Goal: Entertainment & Leisure: Consume media (video, audio)

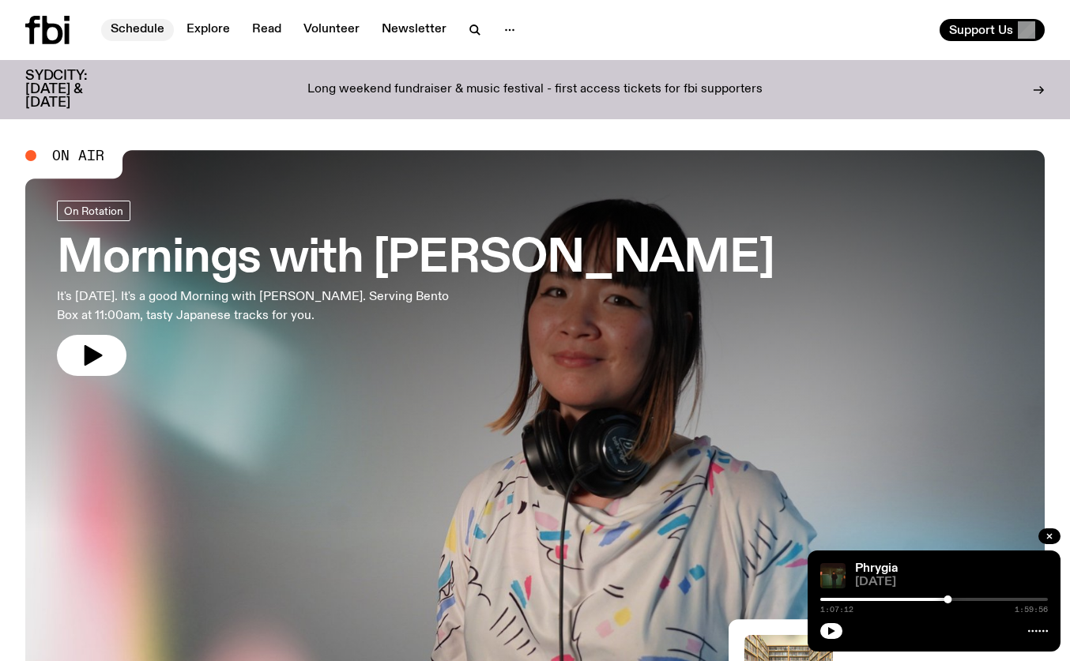
click at [141, 27] on link "Schedule" at bounding box center [137, 30] width 73 height 22
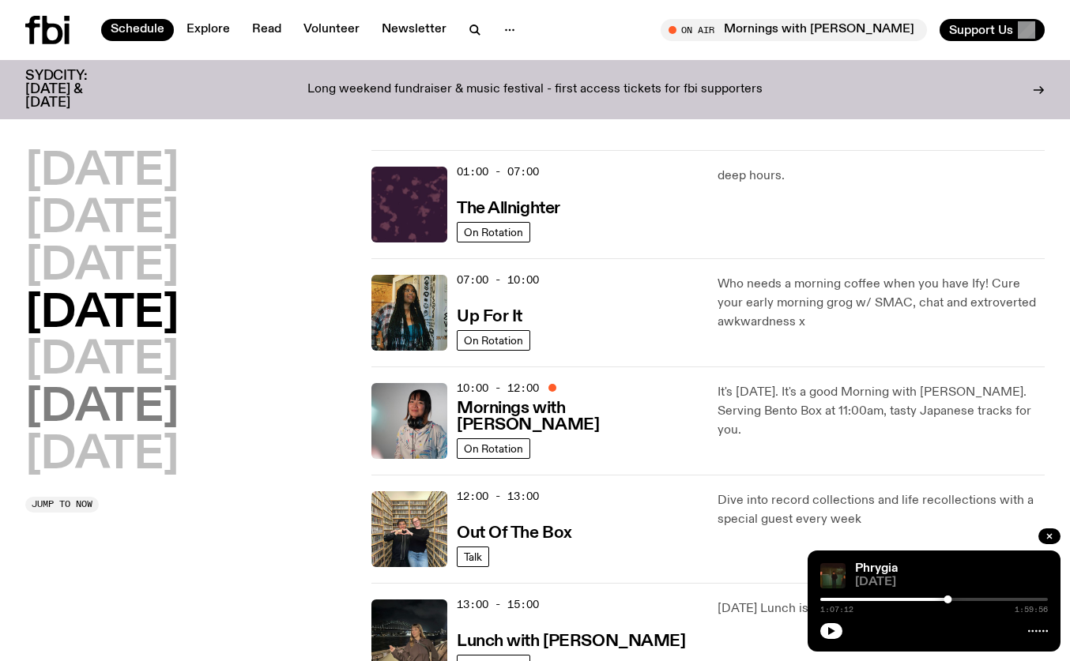
click at [101, 412] on h2 "[DATE]" at bounding box center [101, 408] width 153 height 44
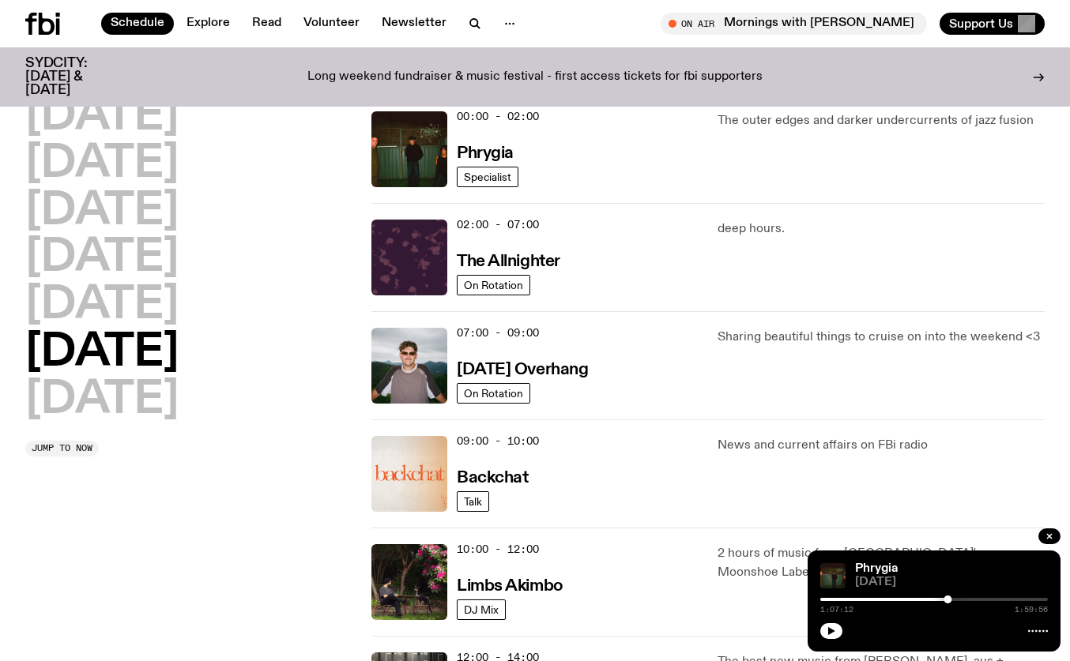
scroll to position [44, 0]
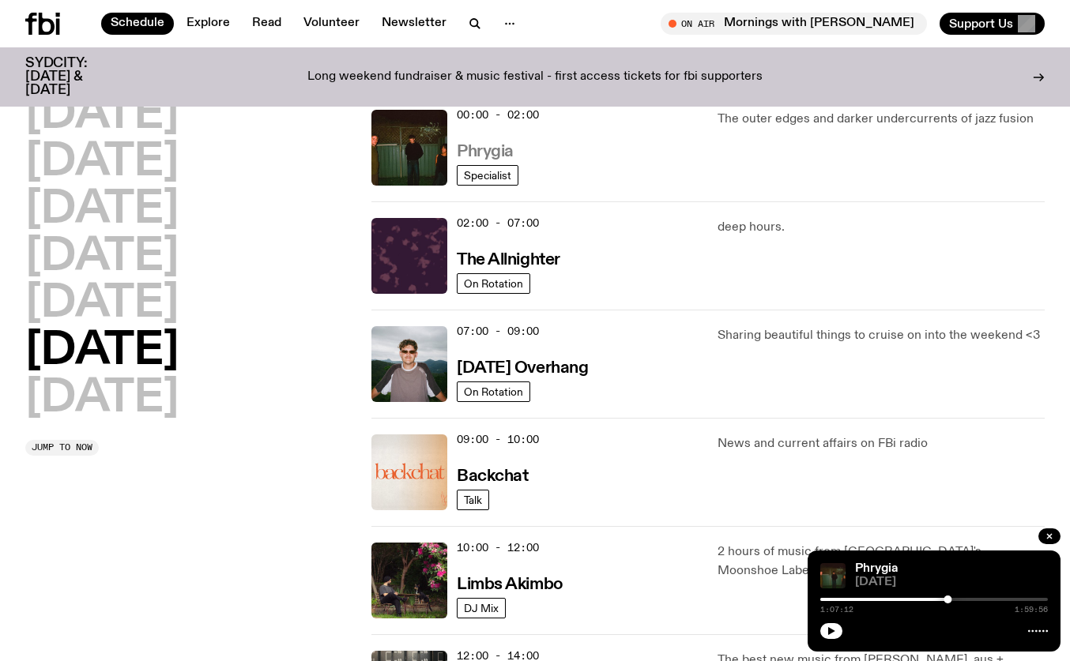
click at [461, 153] on h3 "Phrygia" at bounding box center [485, 152] width 57 height 17
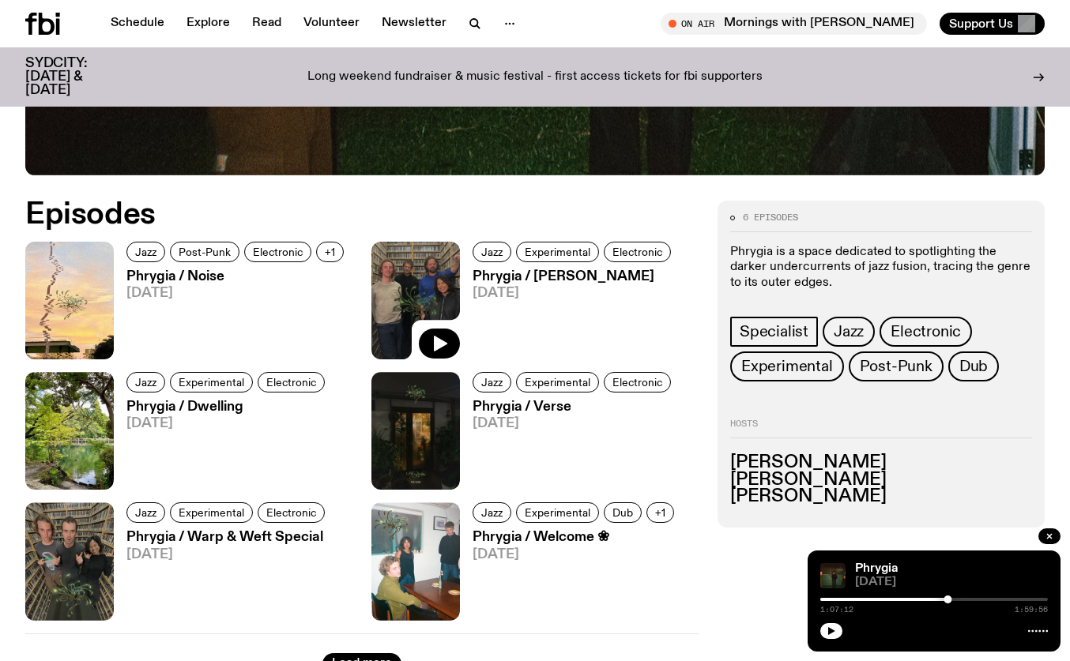
scroll to position [623, 0]
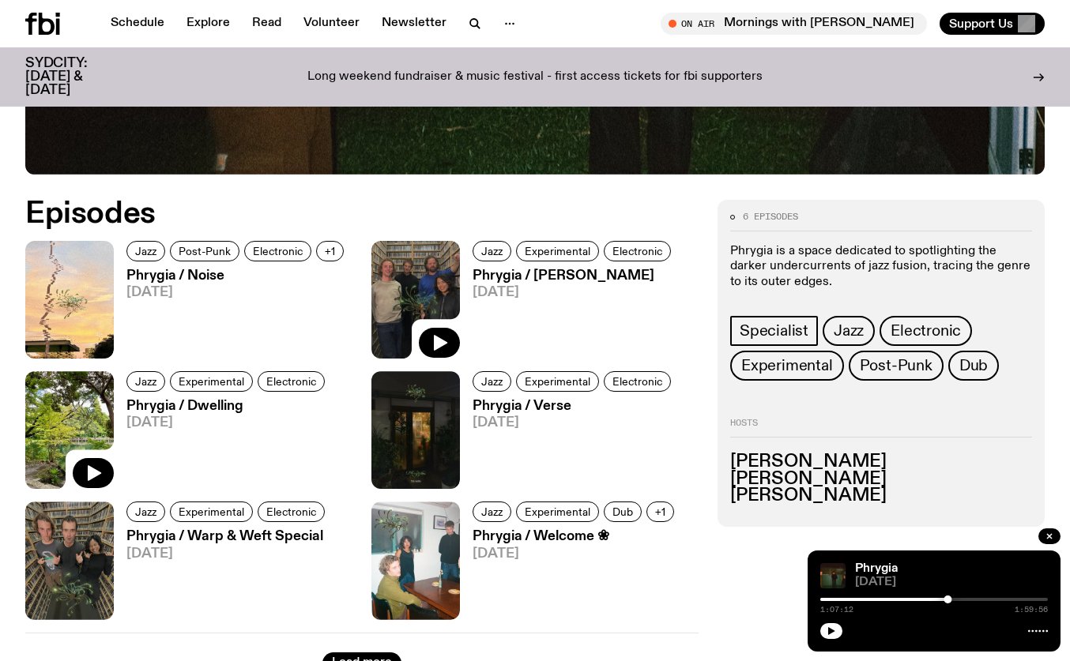
click at [58, 427] on img at bounding box center [69, 430] width 88 height 118
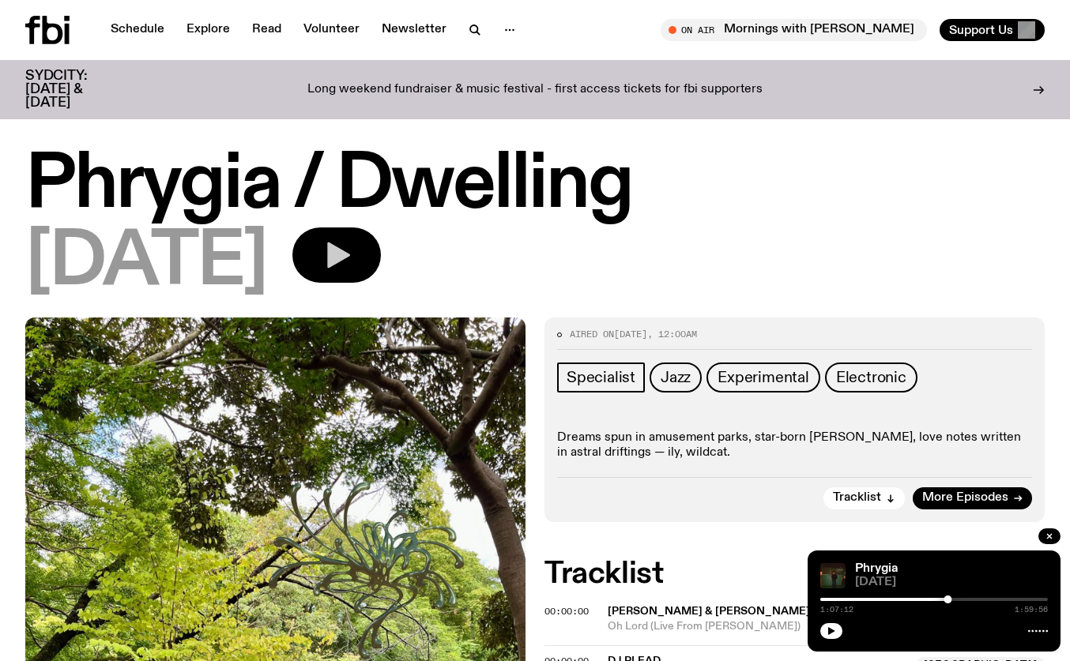
click at [381, 258] on button "button" at bounding box center [336, 255] width 88 height 55
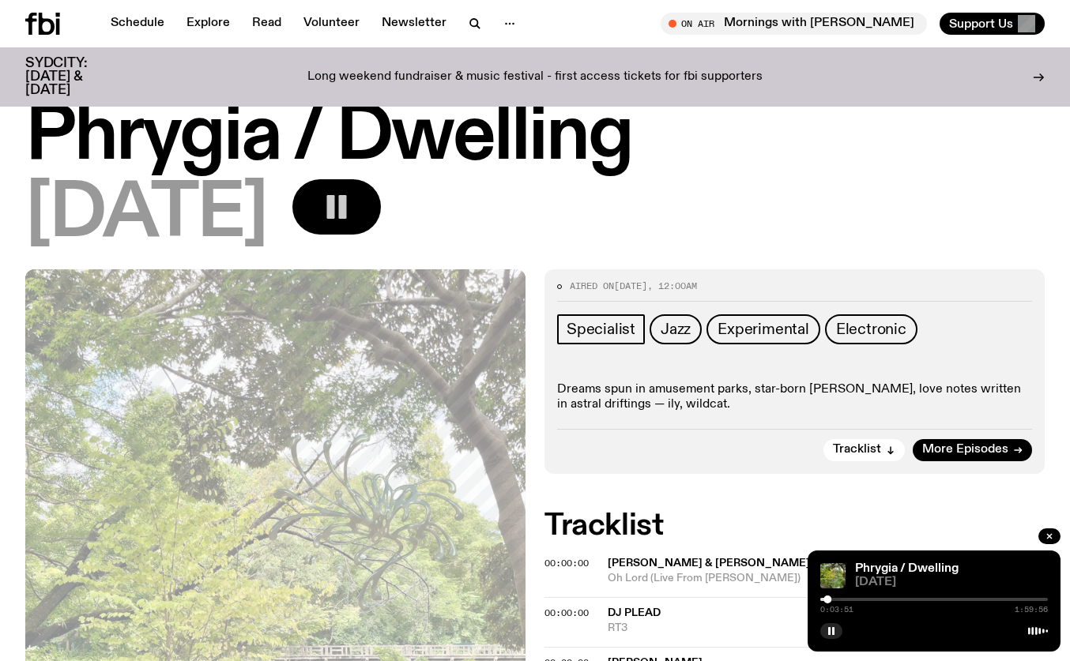
scroll to position [37, 0]
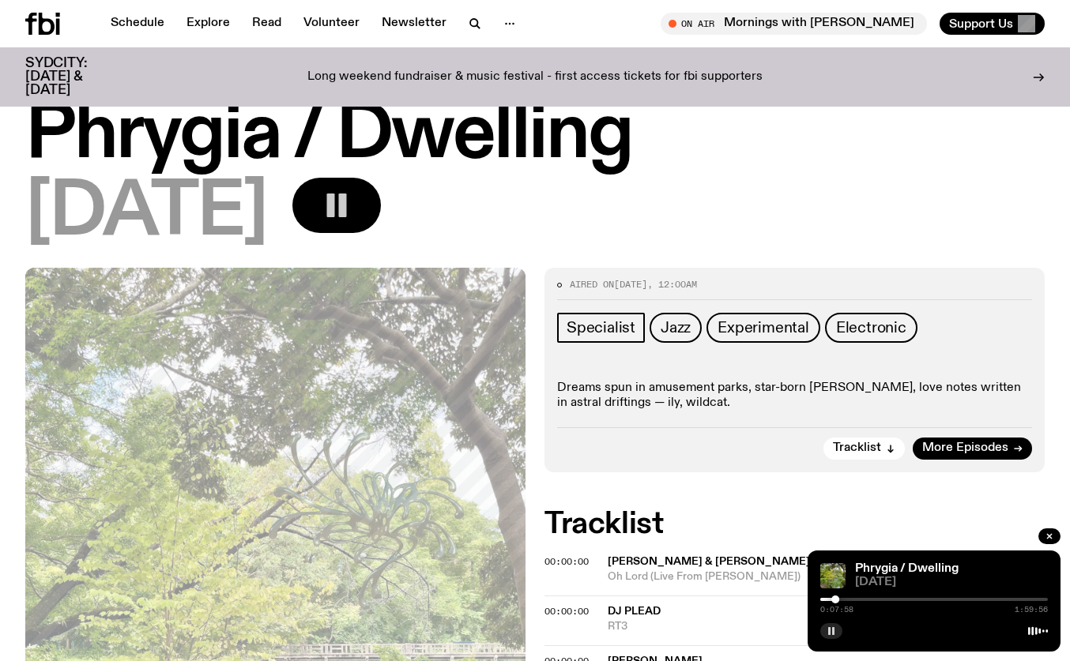
click at [835, 632] on icon "button" at bounding box center [831, 631] width 9 height 9
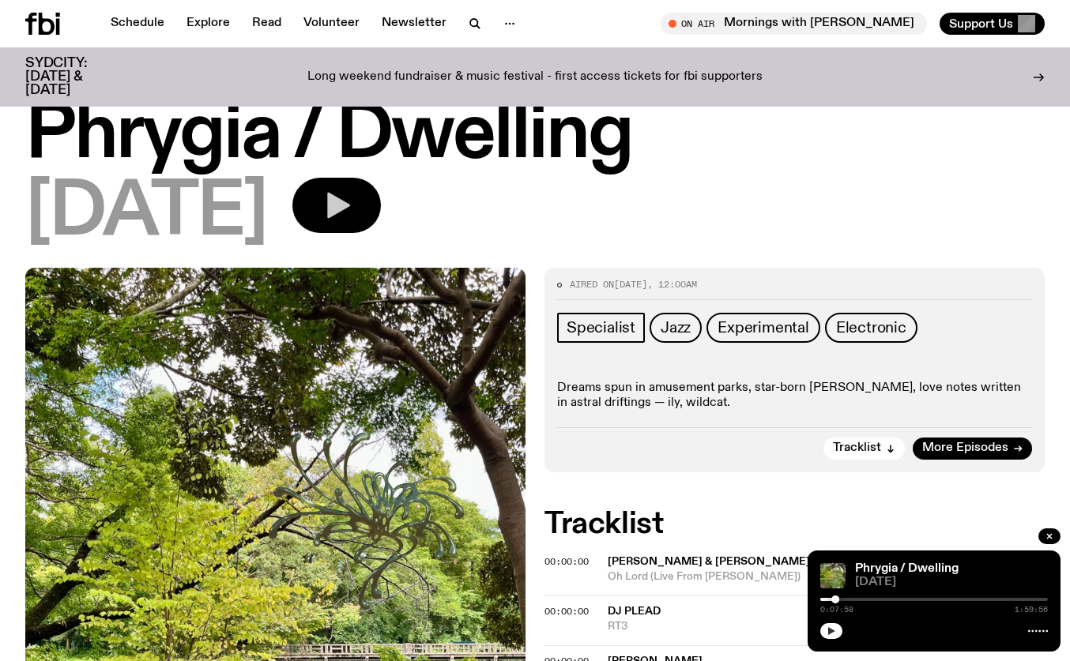
scroll to position [36, 0]
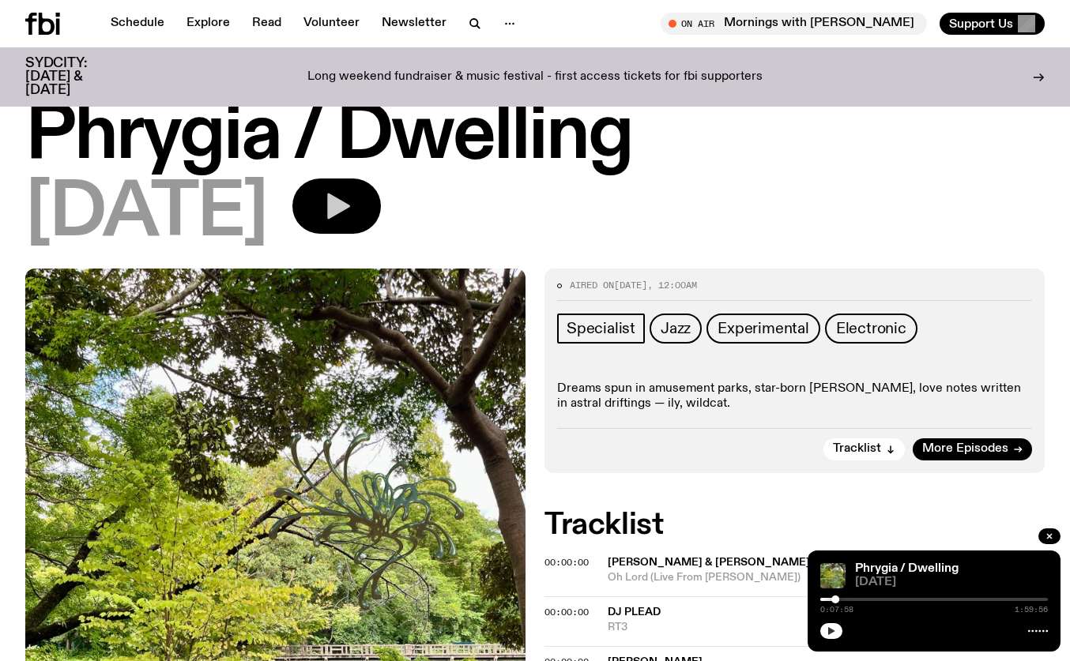
click at [350, 204] on icon "button" at bounding box center [338, 207] width 23 height 26
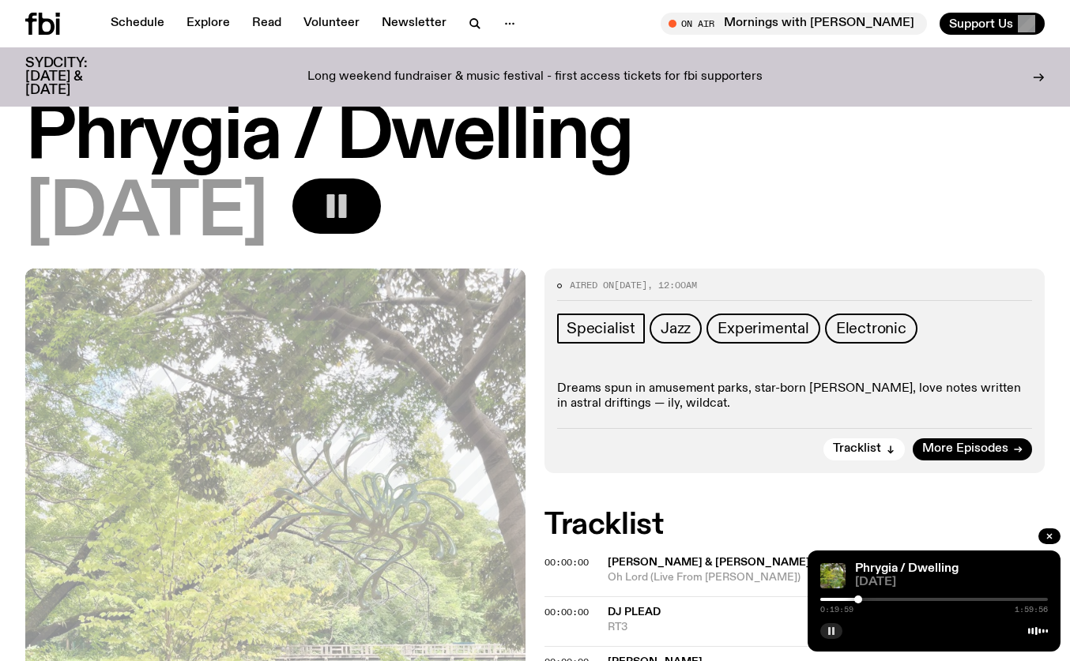
click at [858, 598] on div at bounding box center [858, 600] width 8 height 8
click at [857, 598] on div at bounding box center [857, 600] width 8 height 8
click at [853, 597] on div at bounding box center [853, 600] width 8 height 8
click at [849, 597] on div at bounding box center [849, 600] width 8 height 8
